Goal: Task Accomplishment & Management: Use online tool/utility

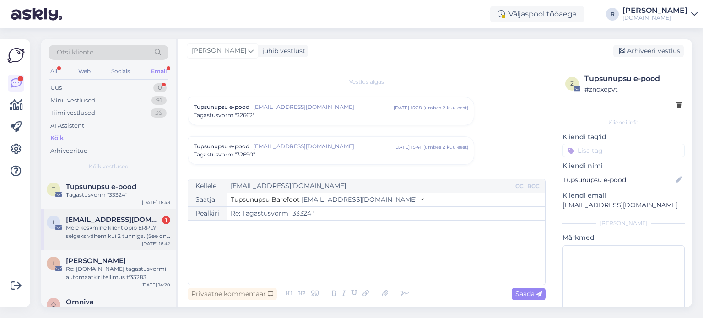
scroll to position [4241, 0]
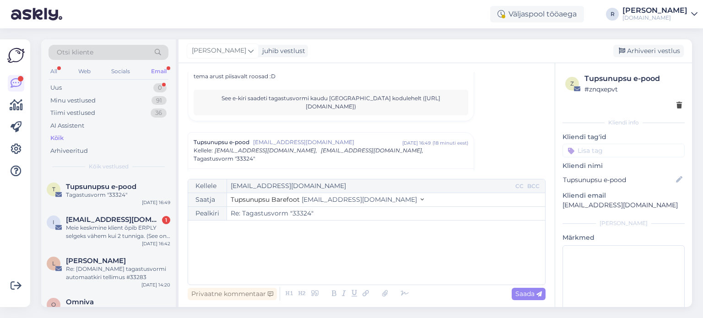
click at [157, 67] on div "Email" at bounding box center [158, 71] width 19 height 12
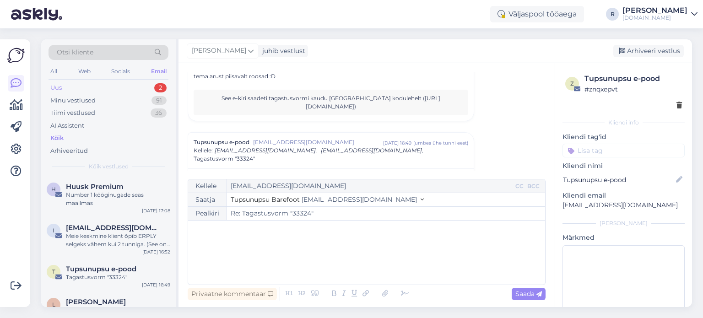
click at [84, 90] on div "Uus 2" at bounding box center [108, 87] width 120 height 13
click at [118, 234] on div "Meie keskmine klient õpib ERPLY selgeks vähem kui 2 tunniga. (See on vähem aega…" at bounding box center [118, 240] width 104 height 16
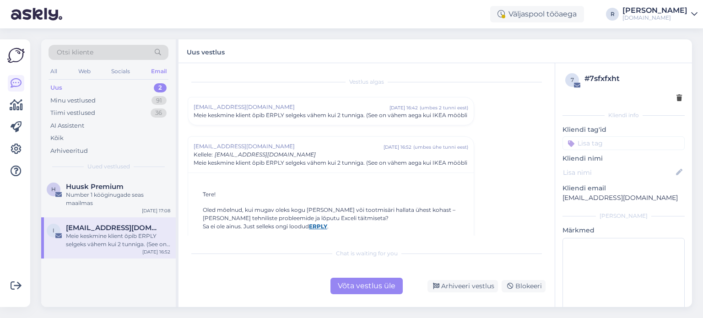
click at [668, 96] on div at bounding box center [623, 98] width 117 height 10
click at [668, 97] on div at bounding box center [623, 98] width 117 height 10
click at [676, 102] on icon at bounding box center [678, 98] width 5 height 6
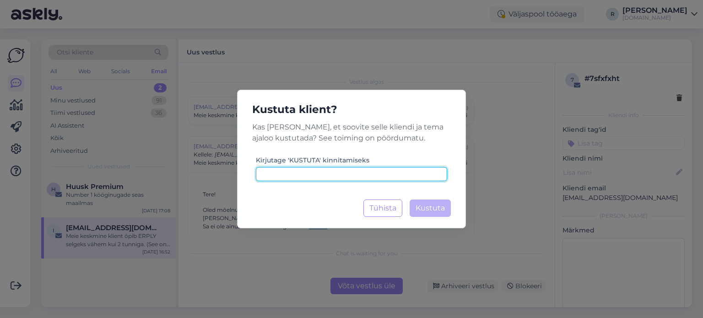
click at [349, 170] on input at bounding box center [351, 174] width 191 height 14
drag, startPoint x: 404, startPoint y: 177, endPoint x: 154, endPoint y: 183, distance: 250.8
click at [154, 183] on div "Kustuta klient? Kas [PERSON_NAME], et soovite selle kliendi ja tema ajaloo kust…" at bounding box center [351, 159] width 703 height 318
type input "kustuta"
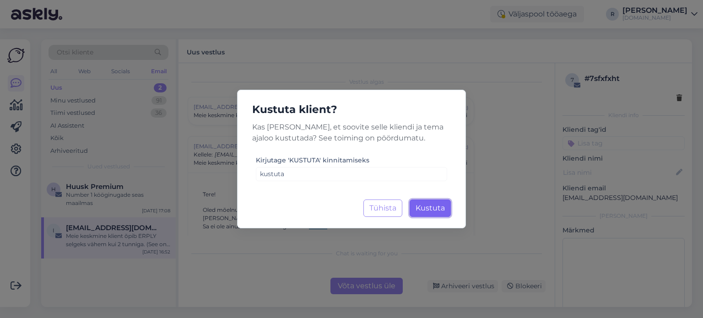
click at [430, 207] on span "Kustuta" at bounding box center [429, 208] width 29 height 9
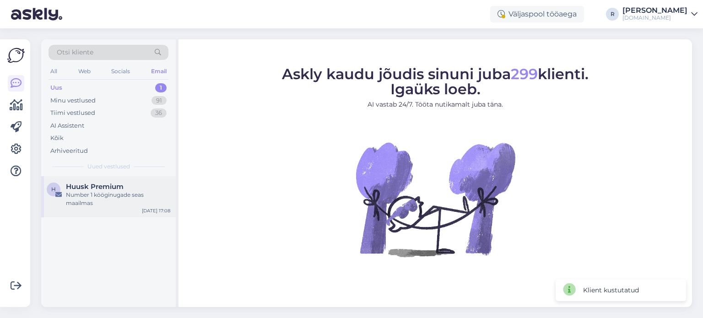
click at [110, 204] on div "Number 1 kööginugade seas maailmas" at bounding box center [118, 199] width 104 height 16
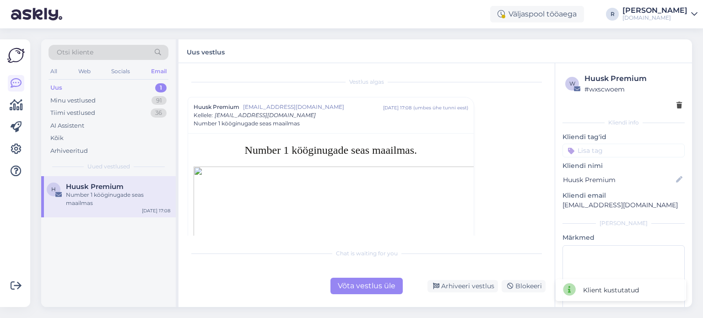
click at [668, 106] on div at bounding box center [623, 106] width 117 height 10
click at [676, 106] on icon at bounding box center [678, 105] width 5 height 6
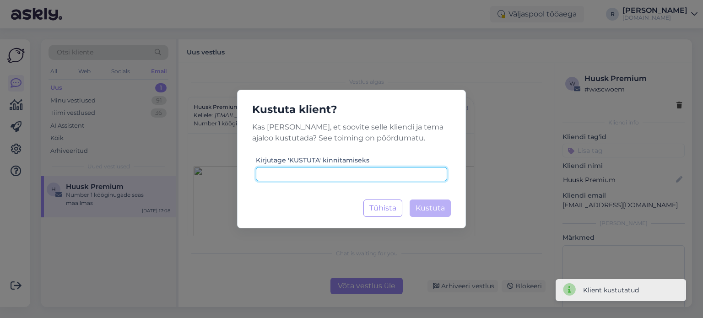
drag, startPoint x: 335, startPoint y: 173, endPoint x: 395, endPoint y: 188, distance: 61.7
click at [335, 174] on input at bounding box center [351, 174] width 191 height 14
paste input "kustuta"
type input "kustuta"
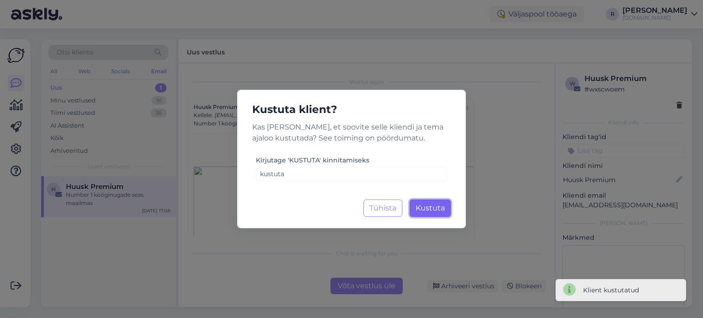
click at [438, 203] on button "Kustuta Laadimine..." at bounding box center [429, 207] width 41 height 17
